Goal: Information Seeking & Learning: Learn about a topic

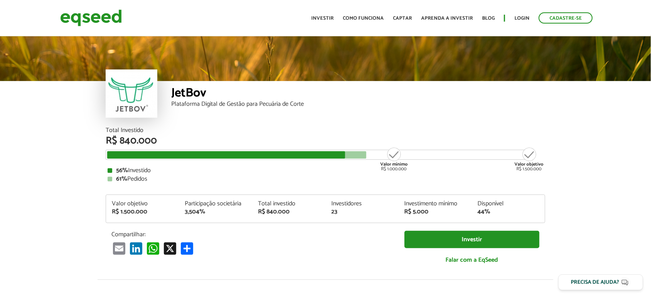
drag, startPoint x: 114, startPoint y: 174, endPoint x: 176, endPoint y: 184, distance: 63.2
click at [160, 180] on div "56% Investido 61% Pedidos" at bounding box center [326, 174] width 436 height 15
click at [179, 185] on div "Total Investido R$ 840.000 Valor mínimo R$ 1.000.000 Valor objetivo R$ 1.500.00…" at bounding box center [326, 199] width 440 height 144
drag, startPoint x: 101, startPoint y: 143, endPoint x: 227, endPoint y: 145, distance: 125.4
click at [227, 149] on div "Total Investido R$ 840.000 Valor mínimo R$ 1.000.000 Valor objetivo R$ 1.500.00…" at bounding box center [325, 203] width 451 height 152
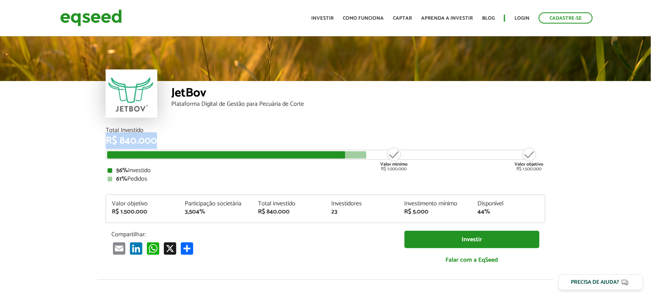
click at [227, 145] on div "R$ 840.000" at bounding box center [326, 141] width 440 height 10
drag, startPoint x: 350, startPoint y: 152, endPoint x: 393, endPoint y: 155, distance: 43.3
click at [393, 151] on div "Valor mínimo R$ 1.000.000 Valor objetivo R$ 1.500.000" at bounding box center [319, 151] width 425 height 0
click at [390, 163] on strong "Valor mínimo" at bounding box center [393, 164] width 27 height 7
drag, startPoint x: 383, startPoint y: 162, endPoint x: 409, endPoint y: 168, distance: 26.9
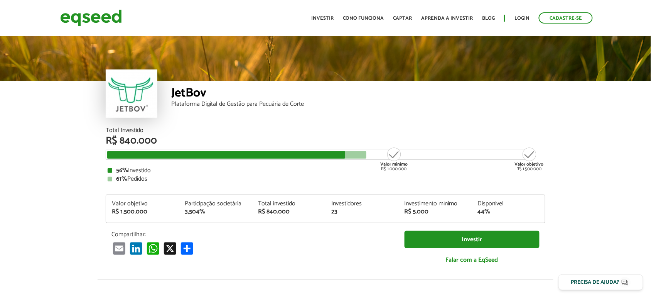
click at [409, 168] on div "Total Investido R$ 840.000 Valor mínimo R$ 1.000.000 Valor objetivo R$ 1.500.00…" at bounding box center [326, 154] width 440 height 55
click at [382, 165] on div "Valor mínimo R$ 1.000.000" at bounding box center [394, 159] width 29 height 25
drag, startPoint x: 381, startPoint y: 162, endPoint x: 423, endPoint y: 170, distance: 43.1
click at [423, 170] on div "Total Investido R$ 840.000 Valor mínimo R$ 1.000.000 Valor objetivo R$ 1.500.00…" at bounding box center [326, 154] width 440 height 55
click at [423, 172] on div "56% Investido" at bounding box center [326, 170] width 436 height 6
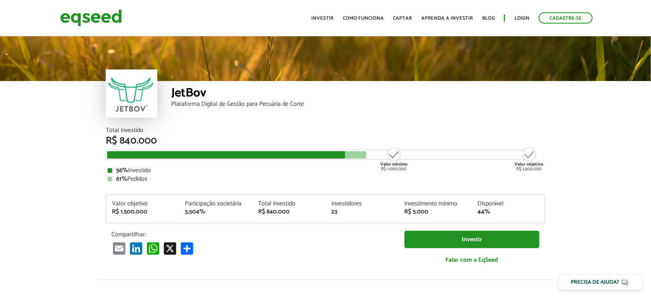
click at [421, 179] on div "61% Pedidos" at bounding box center [326, 179] width 436 height 6
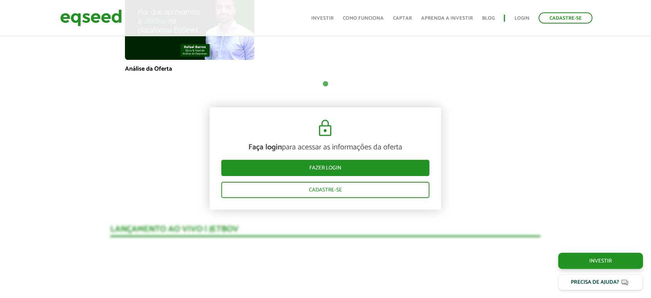
scroll to position [434, 0]
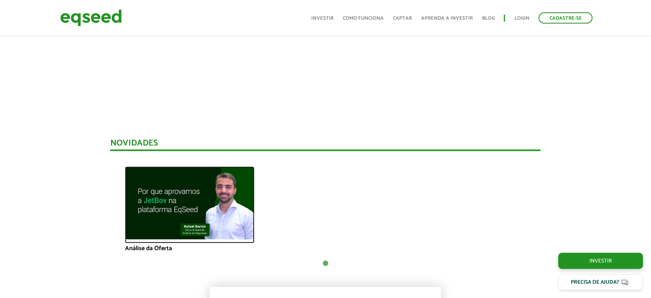
drag, startPoint x: 214, startPoint y: 192, endPoint x: 163, endPoint y: 216, distance: 57.0
click at [163, 216] on img at bounding box center [190, 203] width 130 height 73
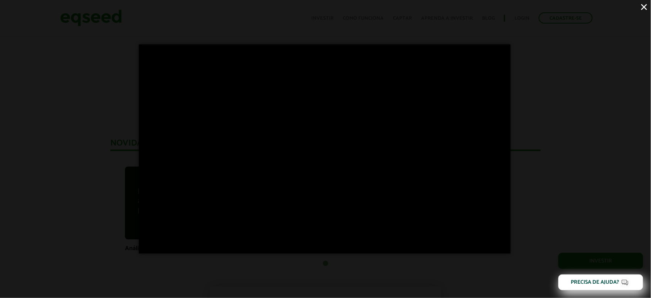
click at [88, 182] on div "×" at bounding box center [325, 149] width 651 height 298
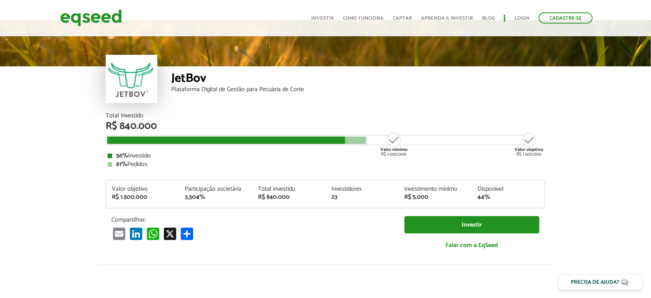
scroll to position [0, 0]
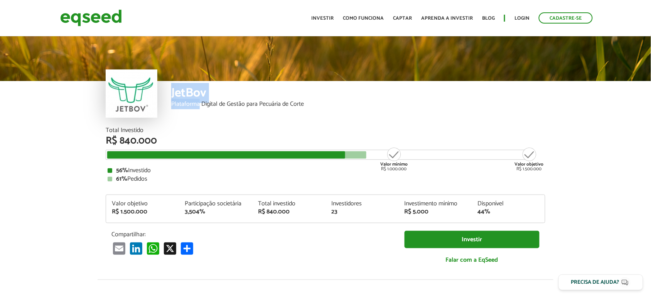
drag, startPoint x: 128, startPoint y: 101, endPoint x: 201, endPoint y: 101, distance: 73.3
click at [201, 103] on div "JetBov Plataforma Digital de Gestão para Pecuária de Corte" at bounding box center [326, 104] width 440 height 46
click at [196, 96] on div "JetBov" at bounding box center [358, 94] width 374 height 14
drag, startPoint x: 222, startPoint y: 97, endPoint x: 303, endPoint y: 117, distance: 83.7
click at [303, 117] on div "JetBov Plataforma Digital de Gestão para Pecuária de Corte" at bounding box center [358, 104] width 374 height 46
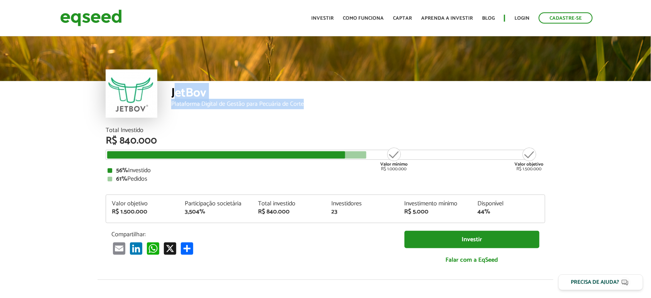
click at [258, 119] on div "JetBov Plataforma Digital de Gestão para Pecuária de Corte" at bounding box center [358, 104] width 374 height 46
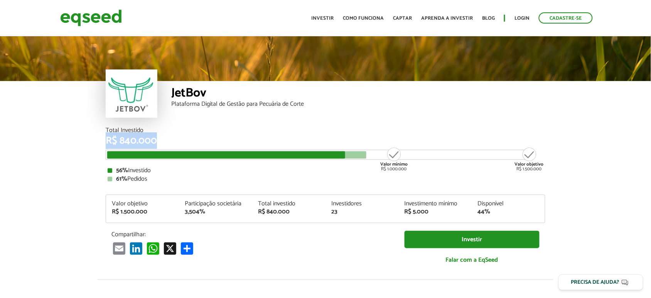
drag, startPoint x: 66, startPoint y: 141, endPoint x: 179, endPoint y: 139, distance: 113.1
click at [179, 139] on article "JetBov Plataforma Digital de Gestão para Pecuária de Corte Total Investido R$ 8…" at bounding box center [325, 289] width 651 height 508
click at [176, 145] on div "R$ 840.000" at bounding box center [326, 141] width 440 height 10
drag, startPoint x: 111, startPoint y: 128, endPoint x: 151, endPoint y: 139, distance: 41.7
click at [151, 139] on div "Total Investido R$ 840.000" at bounding box center [326, 136] width 440 height 19
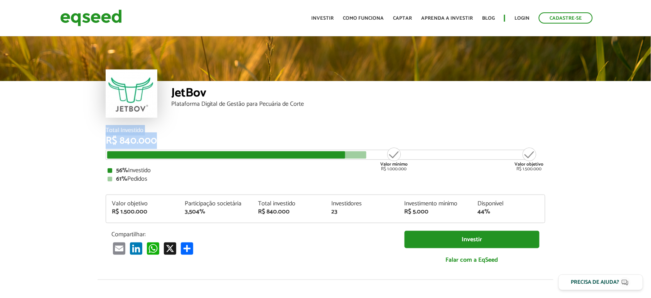
drag, startPoint x: 143, startPoint y: 134, endPoint x: 174, endPoint y: 135, distance: 31.3
click at [174, 137] on div "Total Investido R$ 840.000 Valor mínimo R$ 1.000.000 Valor objetivo R$ 1.500.00…" at bounding box center [325, 203] width 451 height 152
drag, startPoint x: 174, startPoint y: 132, endPoint x: 178, endPoint y: 129, distance: 4.2
click at [176, 131] on div "Total Investido" at bounding box center [326, 130] width 440 height 6
click at [287, 130] on div "Total Investido" at bounding box center [326, 130] width 440 height 6
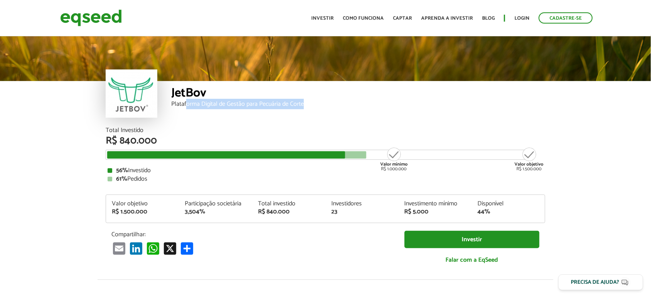
drag, startPoint x: 186, startPoint y: 105, endPoint x: 332, endPoint y: 111, distance: 146.4
click at [332, 111] on div "JetBov Plataforma Digital de Gestão para Pecuária de Corte" at bounding box center [358, 104] width 374 height 46
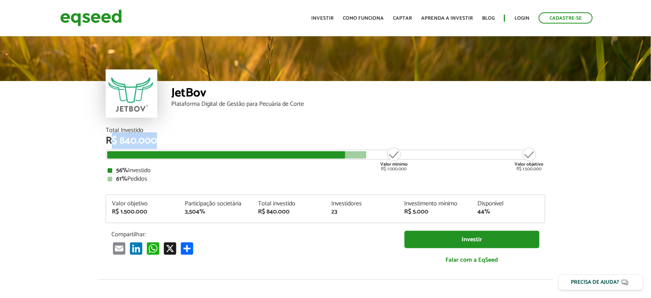
drag, startPoint x: 110, startPoint y: 142, endPoint x: 167, endPoint y: 138, distance: 57.2
click at [167, 138] on div "R$ 840.000" at bounding box center [326, 141] width 440 height 10
click at [181, 130] on div "Total Investido" at bounding box center [326, 130] width 440 height 6
